Goal: Transaction & Acquisition: Subscribe to service/newsletter

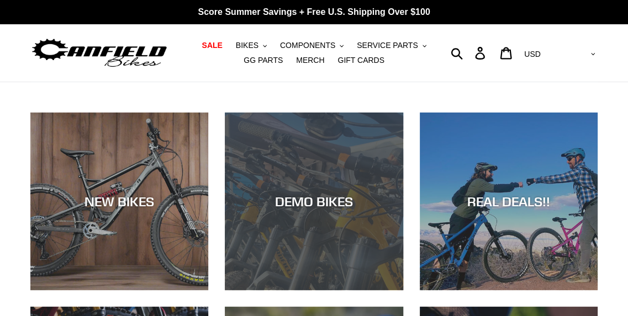
click at [295, 206] on div "DEMO BIKES" at bounding box center [314, 202] width 178 height 16
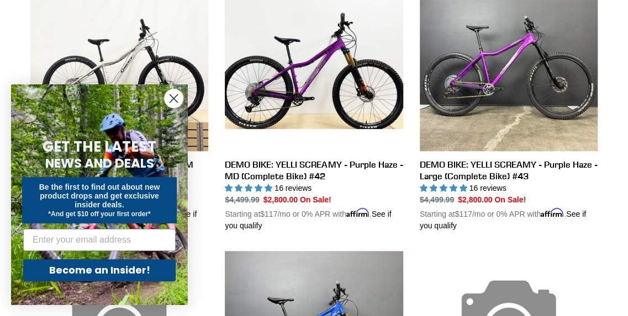
scroll to position [381, 0]
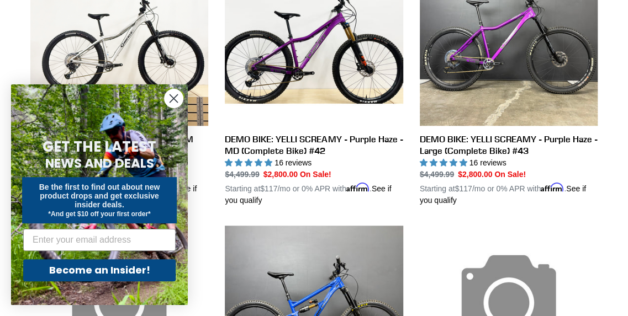
click at [168, 92] on circle "Close dialog" at bounding box center [174, 98] width 18 height 18
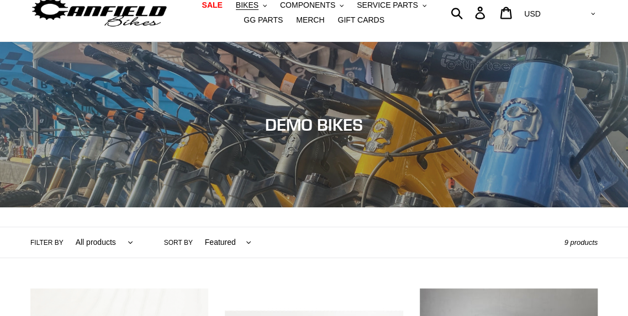
scroll to position [0, 0]
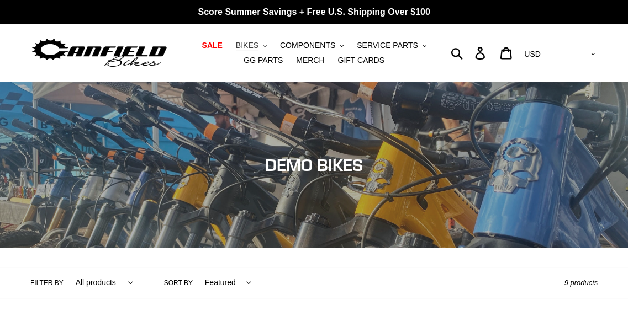
click at [236, 45] on span "BIKES" at bounding box center [247, 45] width 23 height 9
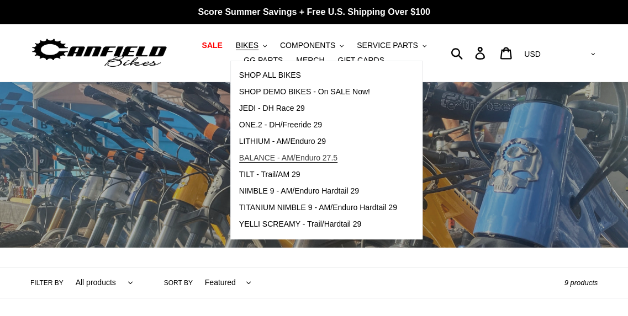
click at [239, 156] on span "BALANCE - AM/Enduro 27.5" at bounding box center [288, 157] width 98 height 9
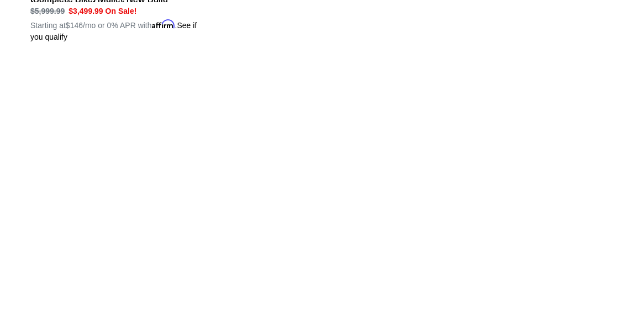
scroll to position [1115, 0]
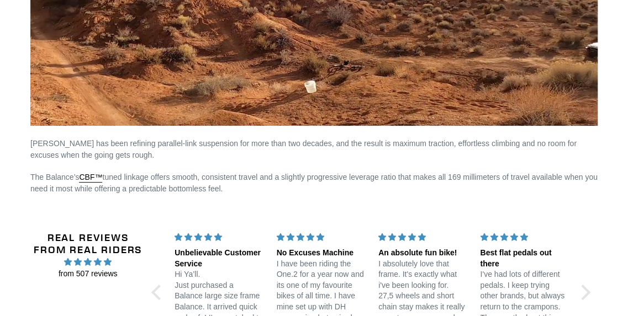
scroll to position [2016, 0]
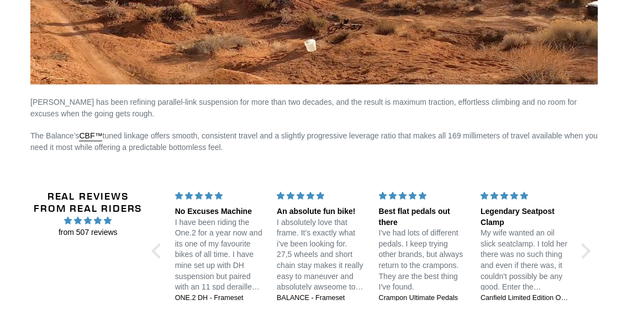
click at [153, 245] on div at bounding box center [158, 250] width 15 height 15
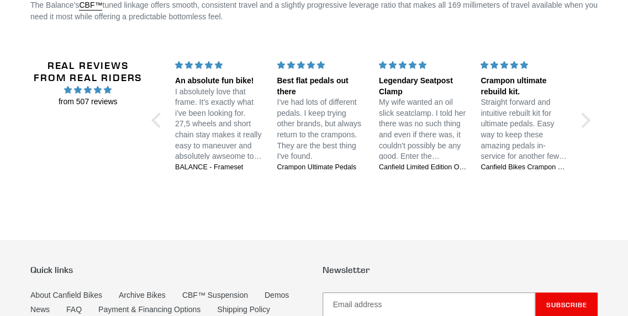
scroll to position [2203, 0]
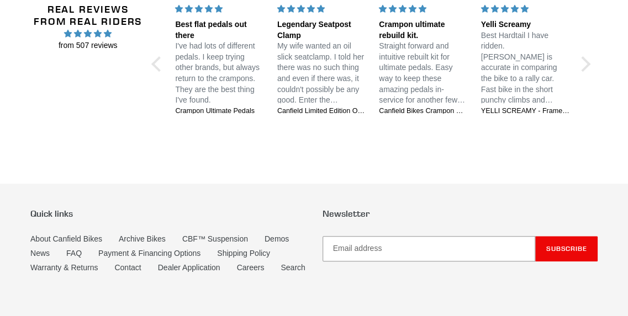
click at [121, 263] on link "Contact" at bounding box center [127, 267] width 27 height 9
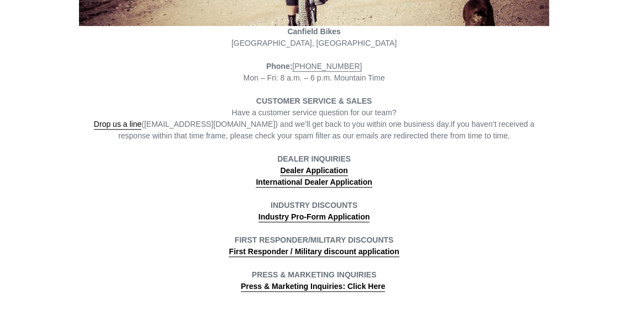
scroll to position [195, 0]
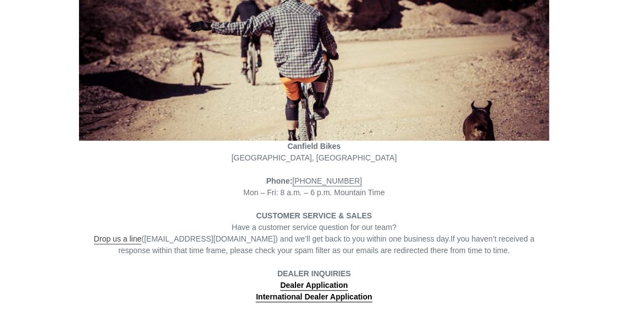
click at [125, 241] on link "Drop us a line" at bounding box center [117, 240] width 47 height 10
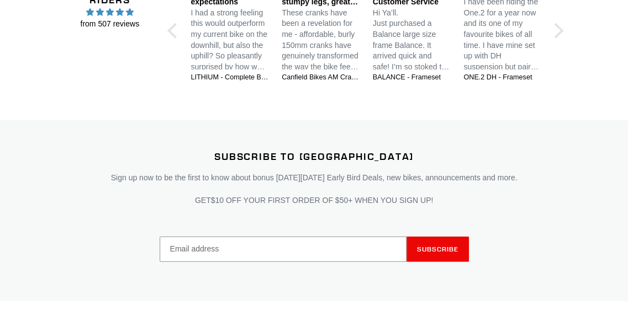
scroll to position [1300, 0]
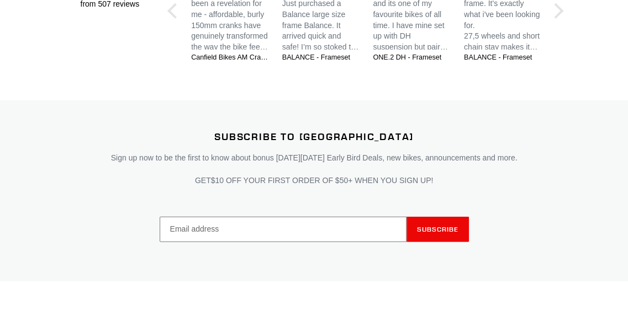
click at [278, 225] on input "Email address" at bounding box center [283, 229] width 247 height 25
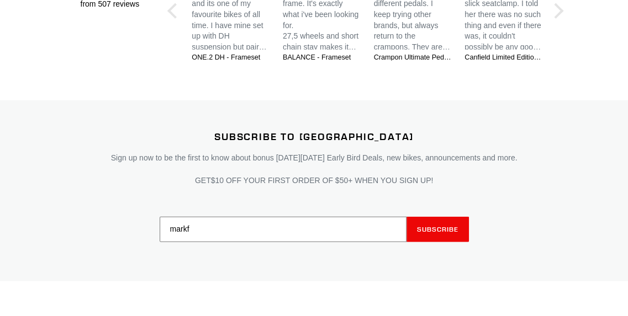
type input "markfarkul@gmail.com"
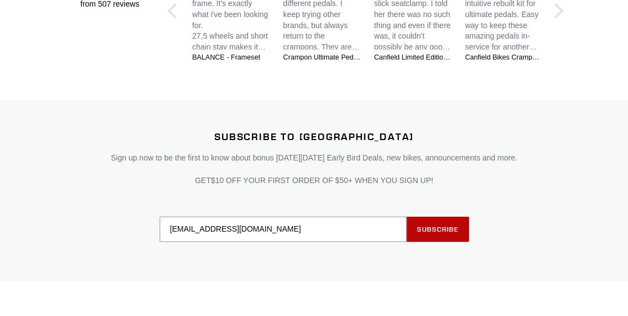
click at [447, 230] on span "Subscribe" at bounding box center [437, 229] width 41 height 8
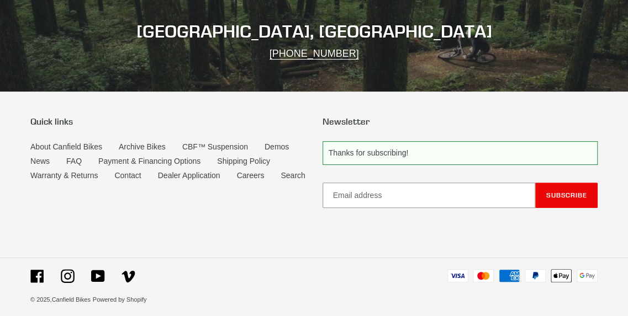
scroll to position [1952, 0]
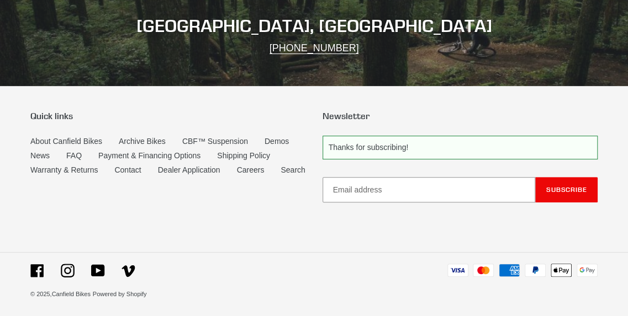
click at [133, 166] on link "Contact" at bounding box center [127, 170] width 27 height 9
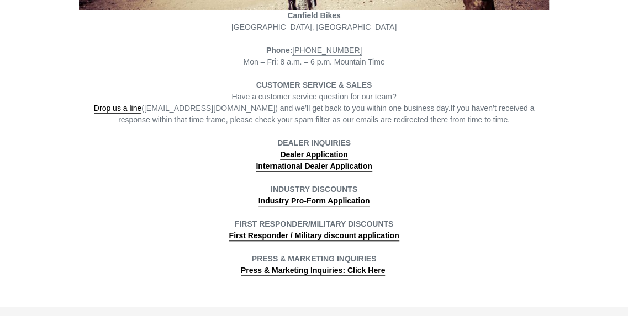
scroll to position [324, 0]
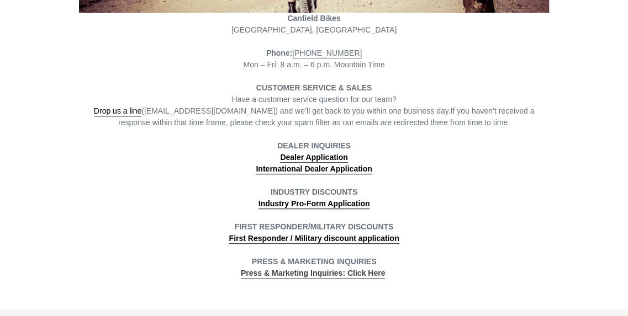
click at [331, 274] on link "Press & Marketing Inquiries: Click Here" at bounding box center [313, 274] width 144 height 10
